Goal: Check status

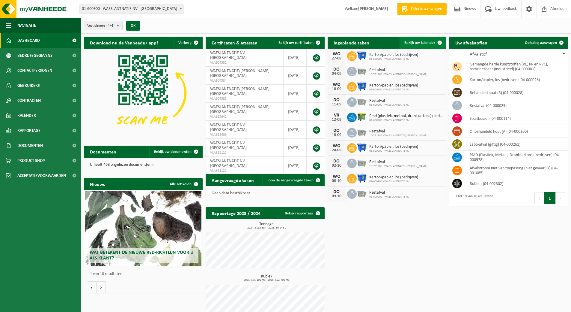
click at [421, 41] on span "Bekijk uw kalender" at bounding box center [419, 43] width 31 height 4
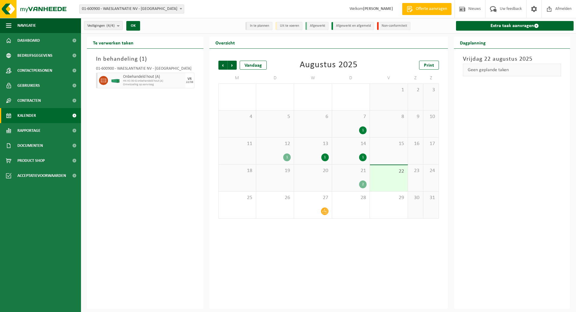
click at [347, 177] on div "21 2" at bounding box center [350, 177] width 37 height 27
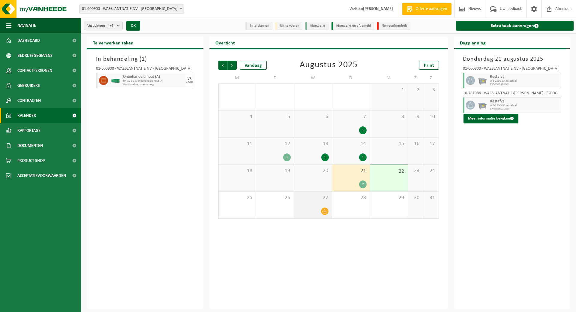
click at [309, 202] on div "27" at bounding box center [312, 204] width 37 height 27
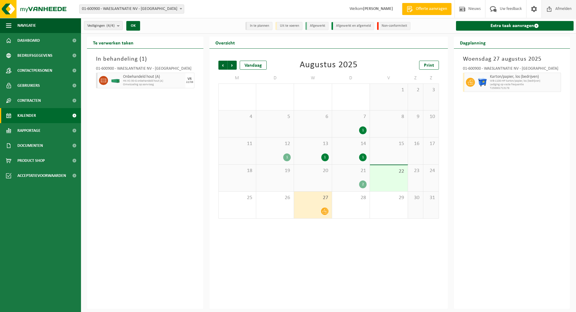
click at [566, 8] on span "Afmelden" at bounding box center [562, 9] width 19 height 18
